Goal: Manage account settings

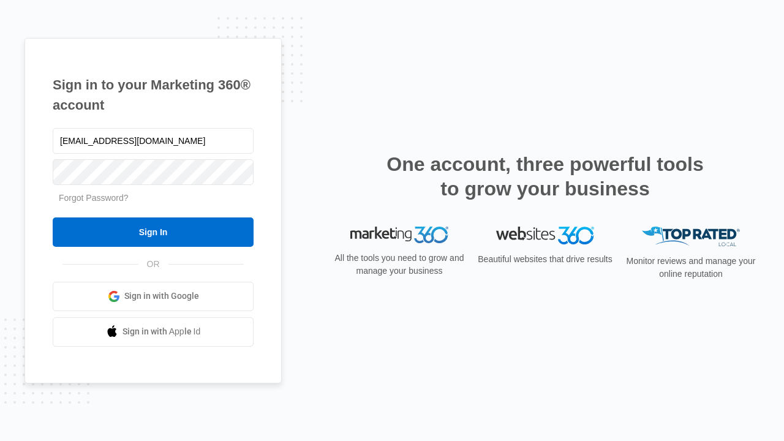
type input "dankie614@gmail.com"
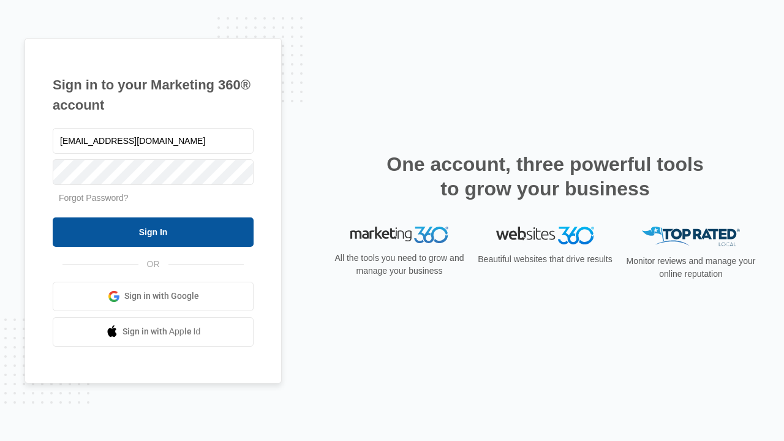
click at [153, 231] on input "Sign In" at bounding box center [153, 231] width 201 height 29
